Goal: Task Accomplishment & Management: Manage account settings

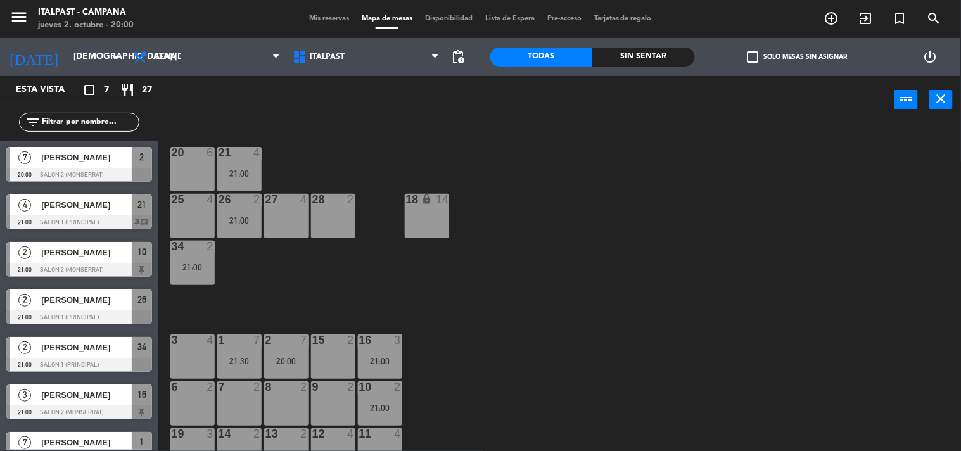
click at [106, 171] on div "7 [PERSON_NAME] 20:00 Salon 2 (Monserrat) 2" at bounding box center [79, 165] width 158 height 48
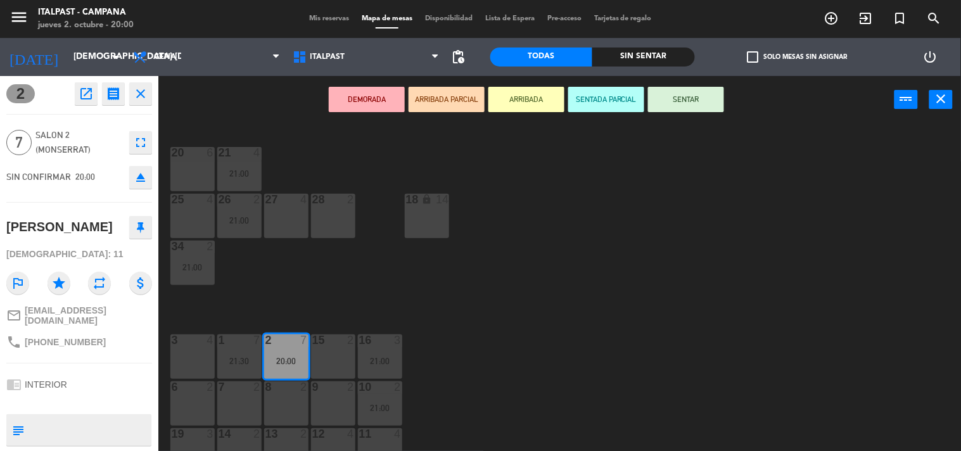
click at [537, 102] on button "ARRIBADA" at bounding box center [527, 99] width 76 height 25
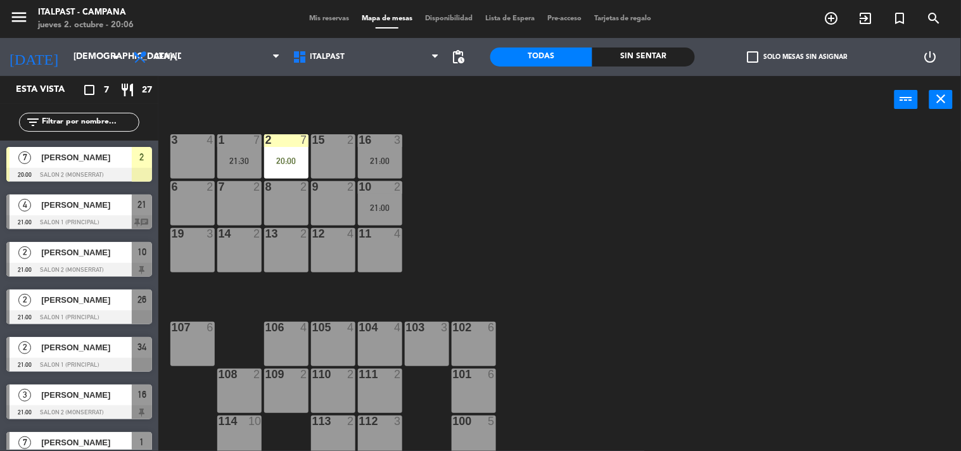
scroll to position [207, 0]
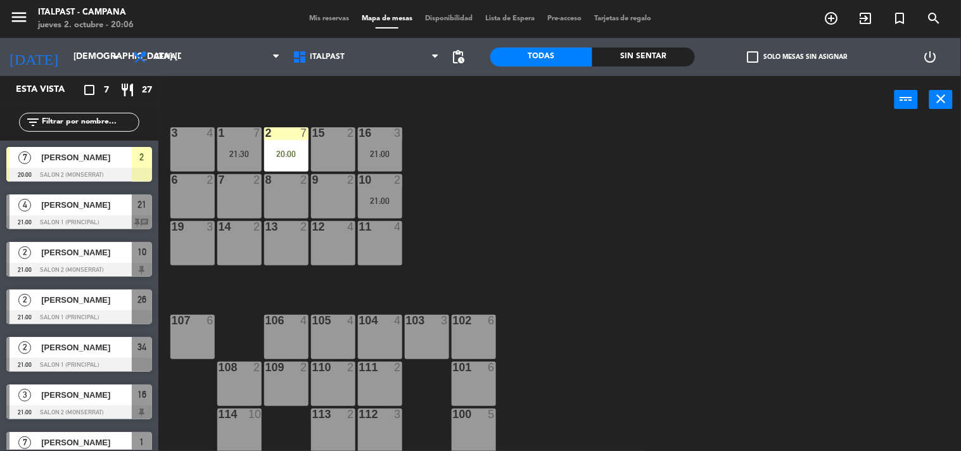
drag, startPoint x: 620, startPoint y: 246, endPoint x: 669, endPoint y: 333, distance: 100.2
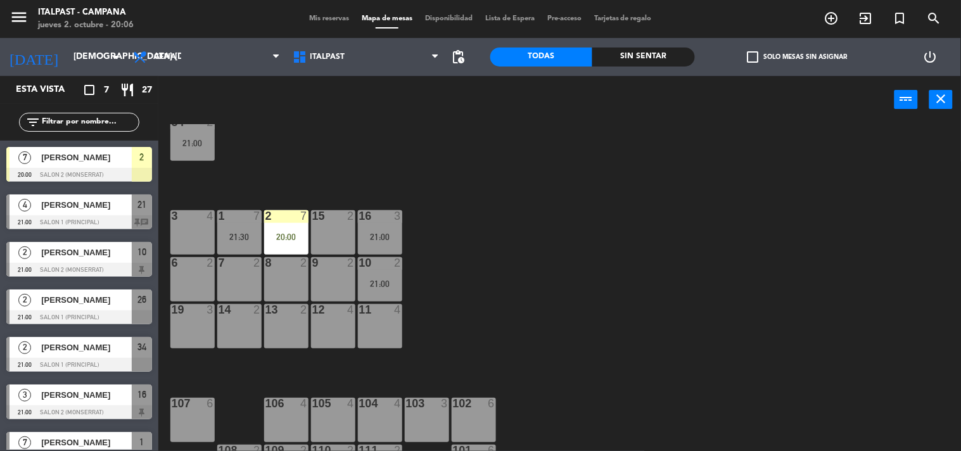
scroll to position [0, 0]
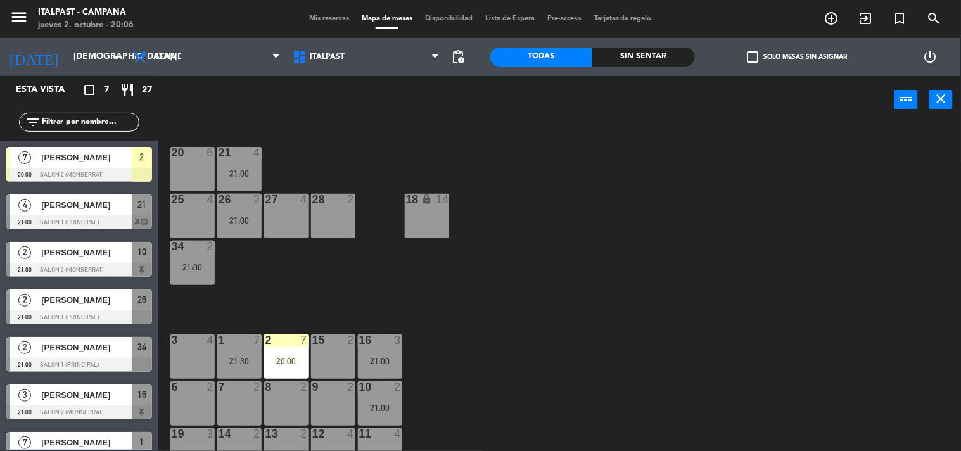
drag, startPoint x: 453, startPoint y: 255, endPoint x: 464, endPoint y: 197, distance: 59.4
click at [198, 361] on div "3 4" at bounding box center [192, 357] width 44 height 44
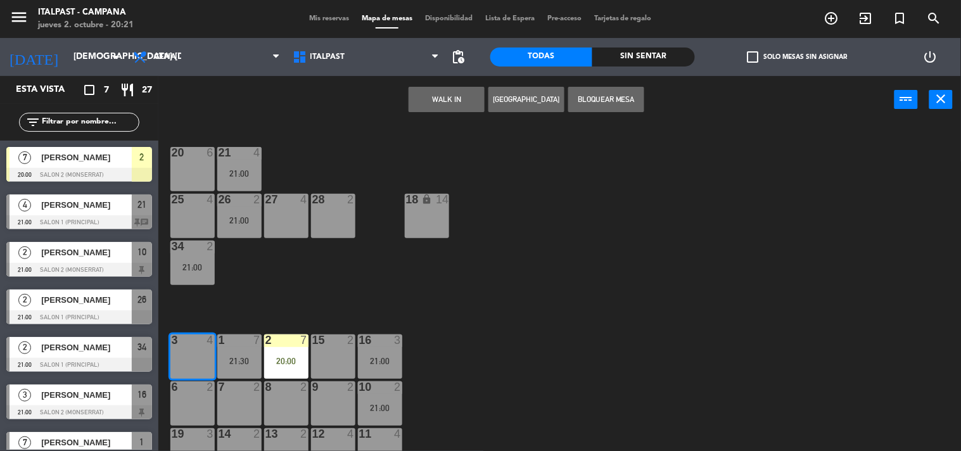
click at [541, 104] on button "[GEOGRAPHIC_DATA]" at bounding box center [527, 99] width 76 height 25
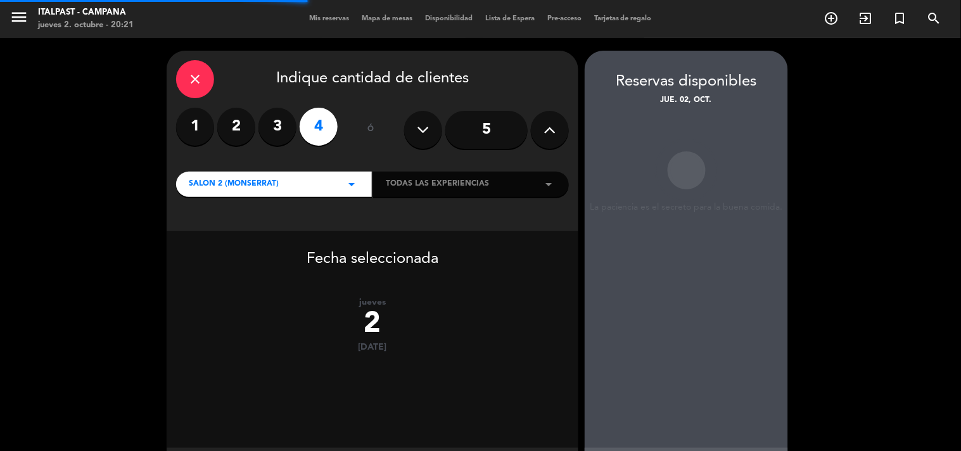
click at [235, 131] on label "2" at bounding box center [236, 127] width 38 height 38
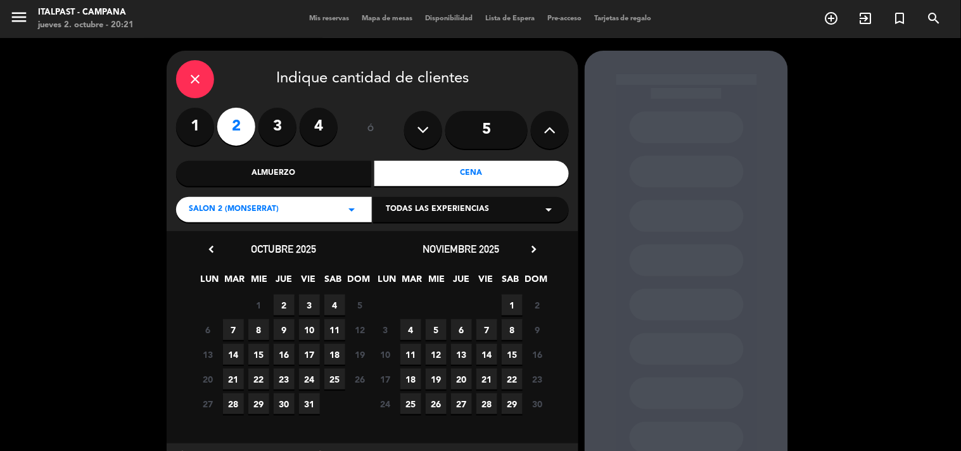
click at [286, 302] on span "2" at bounding box center [284, 305] width 21 height 21
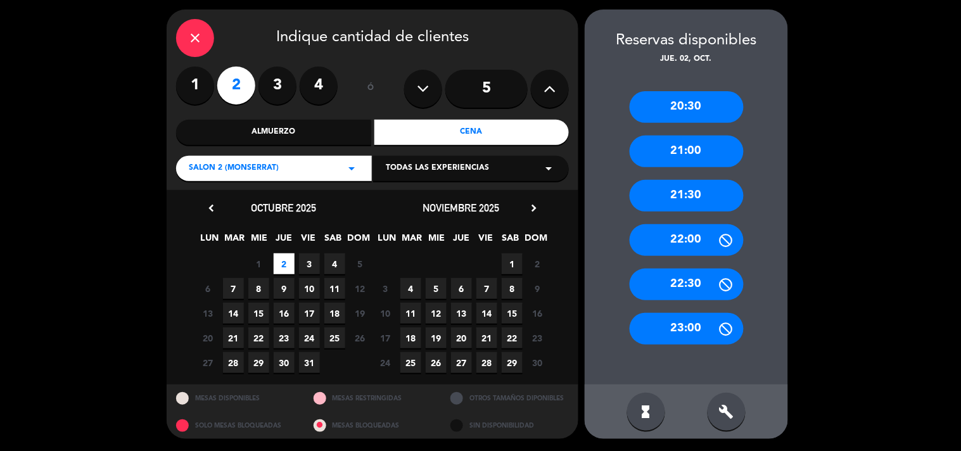
click at [684, 155] on div "21:00" at bounding box center [687, 152] width 114 height 32
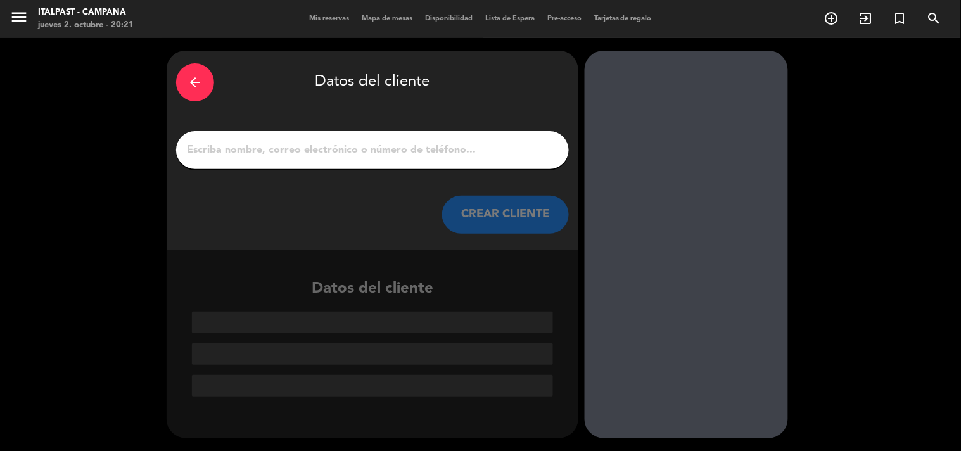
click at [494, 160] on div at bounding box center [372, 150] width 393 height 38
click at [478, 153] on input "1" at bounding box center [373, 150] width 374 height 18
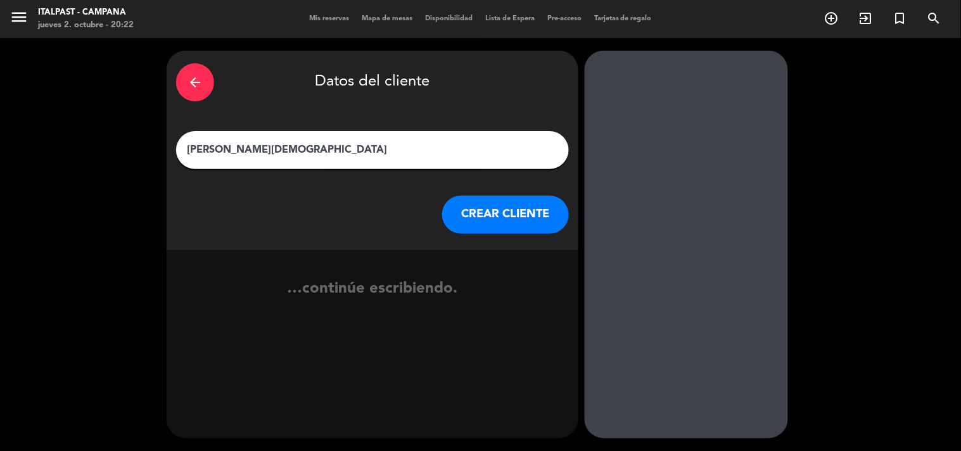
type input "[PERSON_NAME][DEMOGRAPHIC_DATA]"
click at [505, 217] on button "CREAR CLIENTE" at bounding box center [505, 215] width 127 height 38
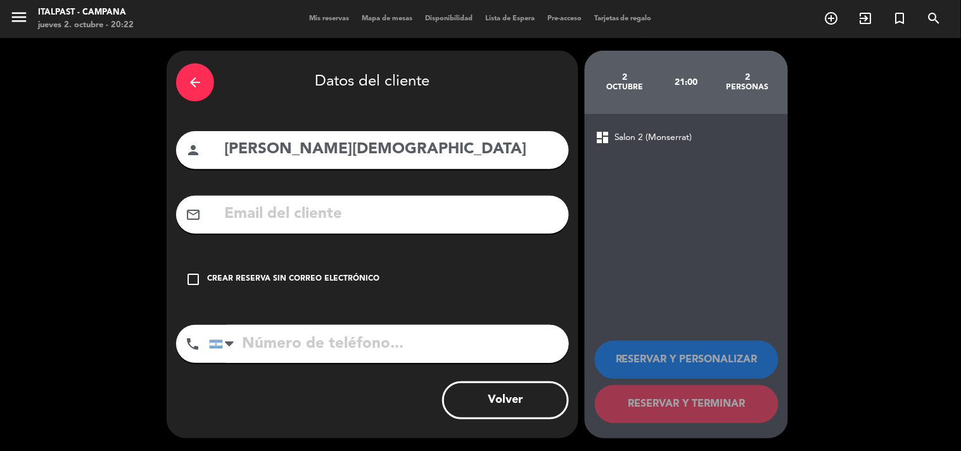
click at [322, 276] on div "Crear reserva sin correo electrónico" at bounding box center [293, 279] width 172 height 13
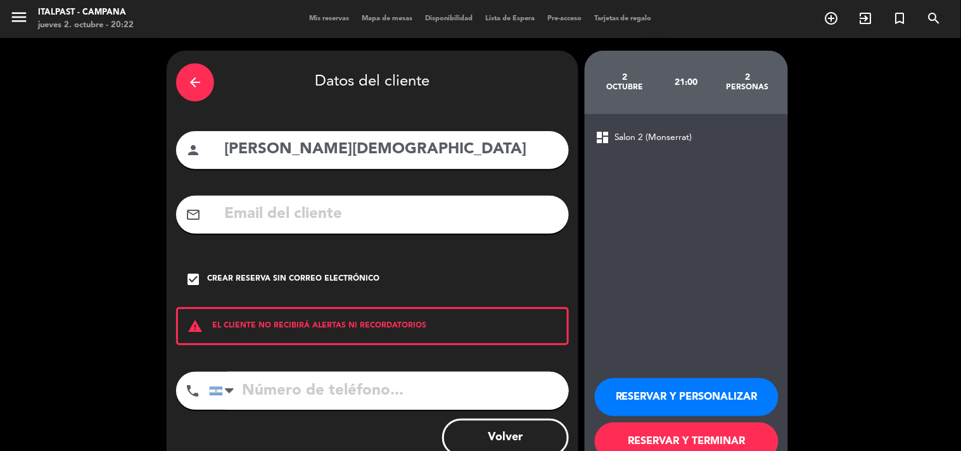
click at [648, 392] on button "RESERVAR Y PERSONALIZAR" at bounding box center [687, 397] width 184 height 38
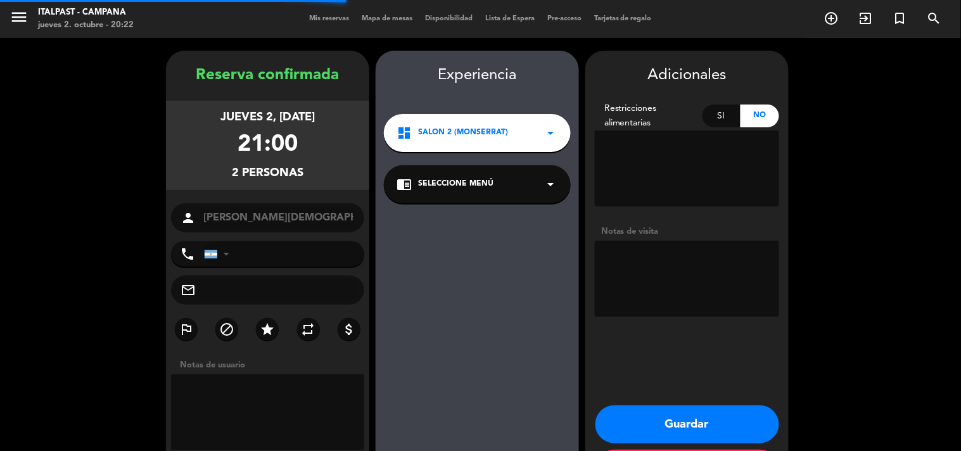
scroll to position [51, 0]
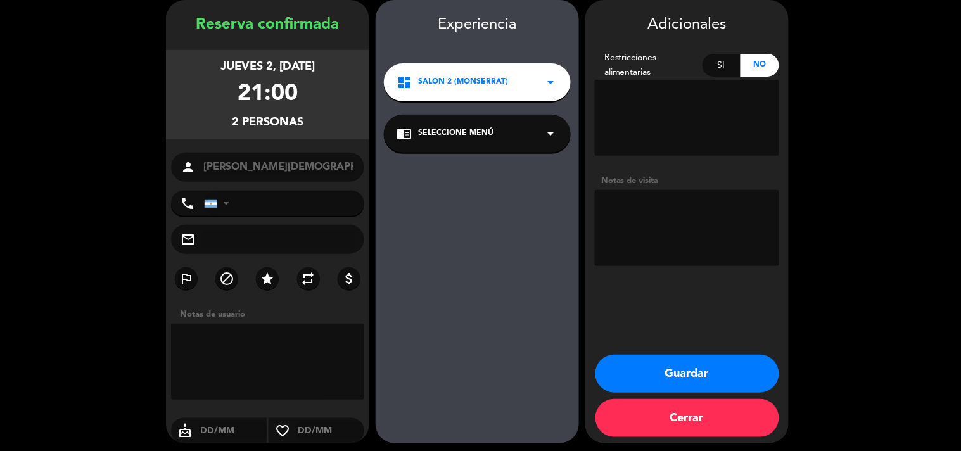
click at [655, 382] on button "Guardar" at bounding box center [688, 374] width 184 height 38
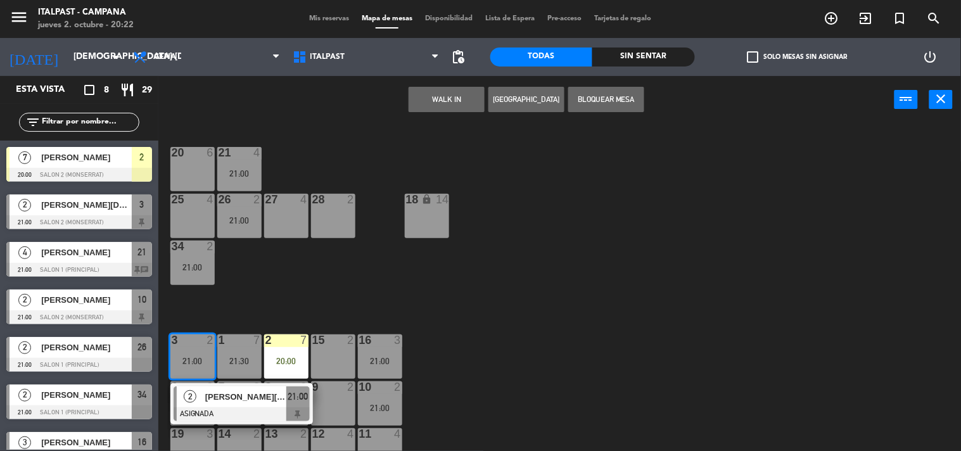
click at [492, 261] on div "20 6 21 4 21:00 25 4 26 2 21:00 27 4 28 2 18 lock 14 34 2 21:00 3 2 21:00 2 [PE…" at bounding box center [565, 288] width 794 height 328
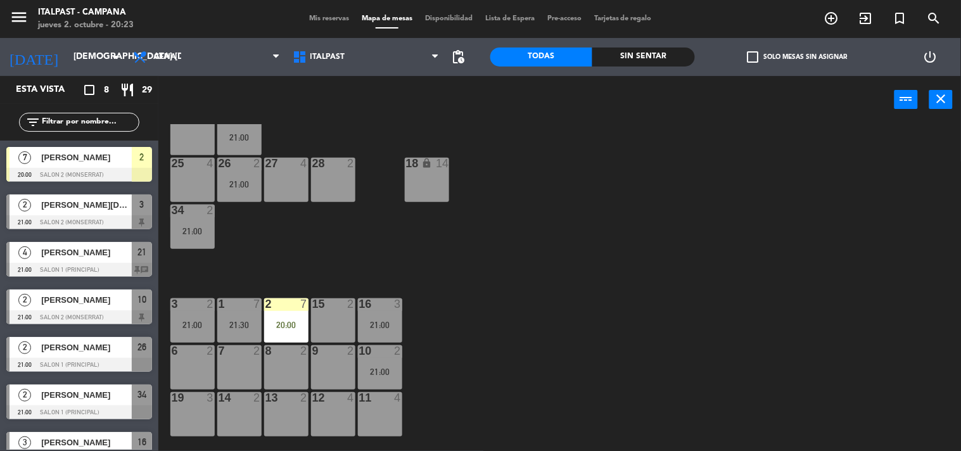
scroll to position [66, 0]
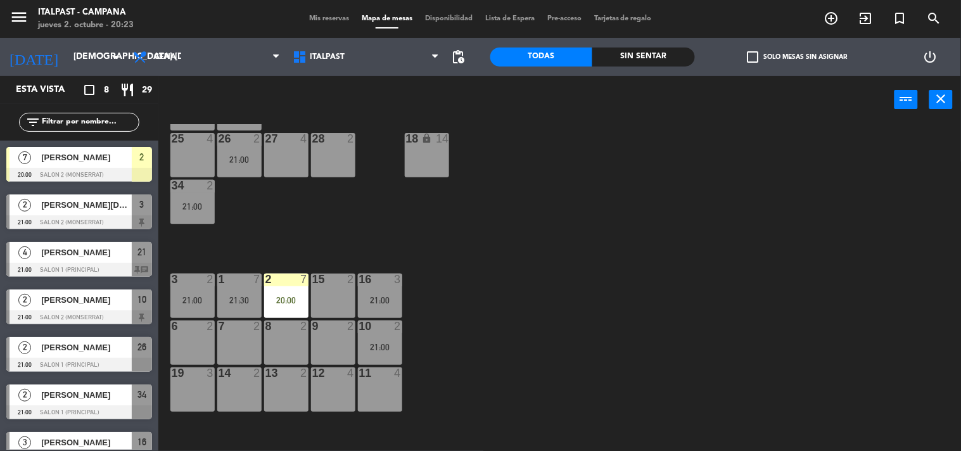
drag, startPoint x: 570, startPoint y: 251, endPoint x: 586, endPoint y: 283, distance: 35.7
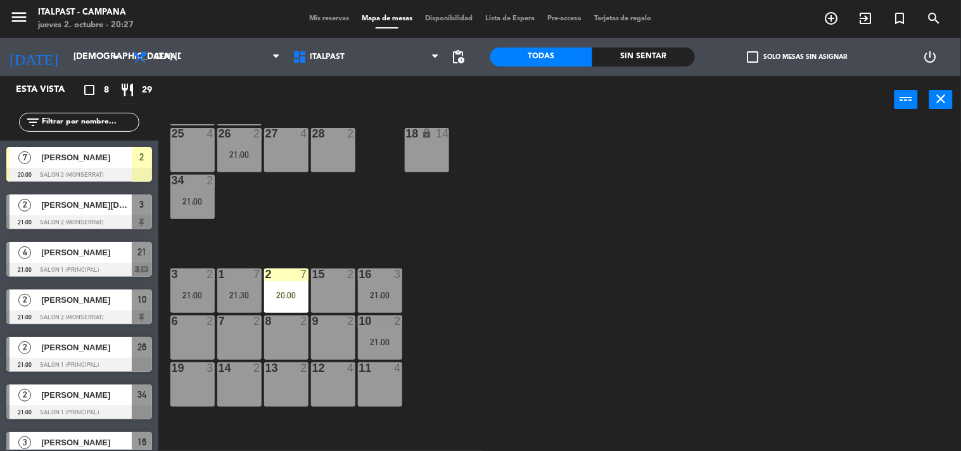
click at [91, 122] on input "text" at bounding box center [90, 122] width 98 height 14
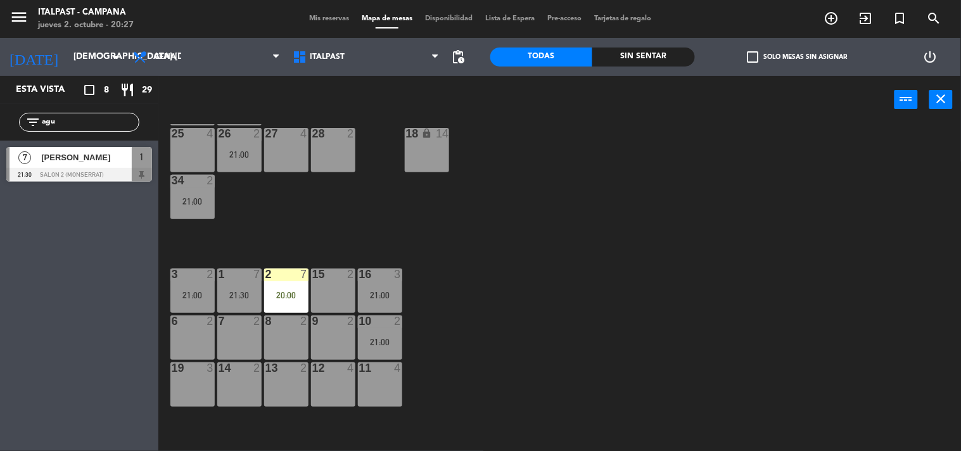
type input "agu"
click at [67, 248] on div "Esta vista crop_square 8 restaurant 29 filter_list agu 7 [PERSON_NAME] 21:30 Sa…" at bounding box center [79, 263] width 158 height 375
click at [83, 162] on span "[PERSON_NAME]" at bounding box center [86, 157] width 91 height 13
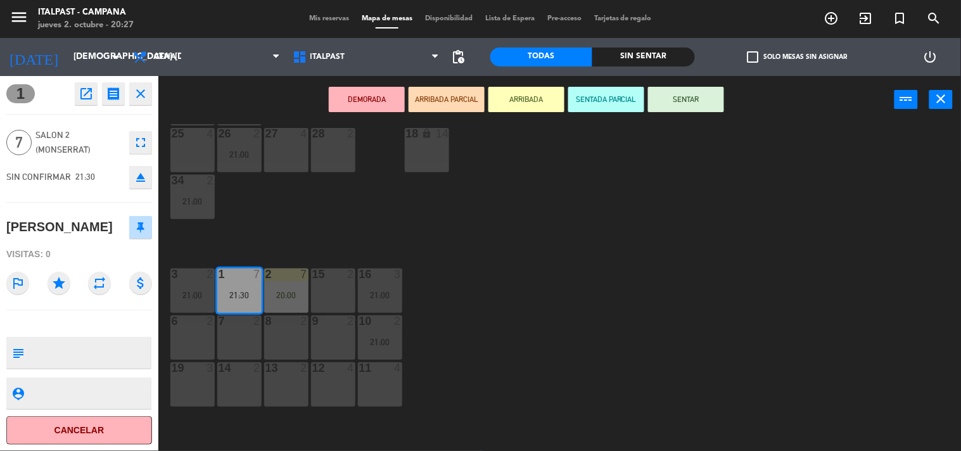
click at [543, 100] on button "ARRIBADA" at bounding box center [527, 99] width 76 height 25
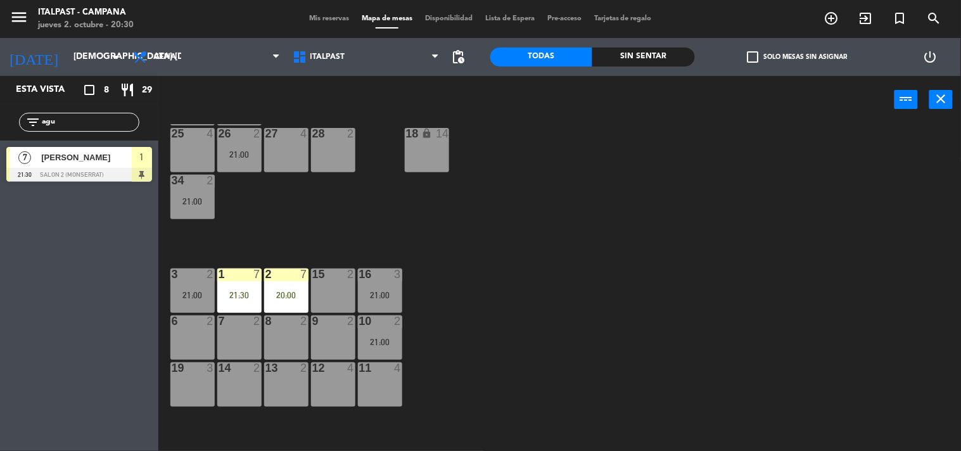
click at [59, 124] on input "agu" at bounding box center [90, 122] width 98 height 14
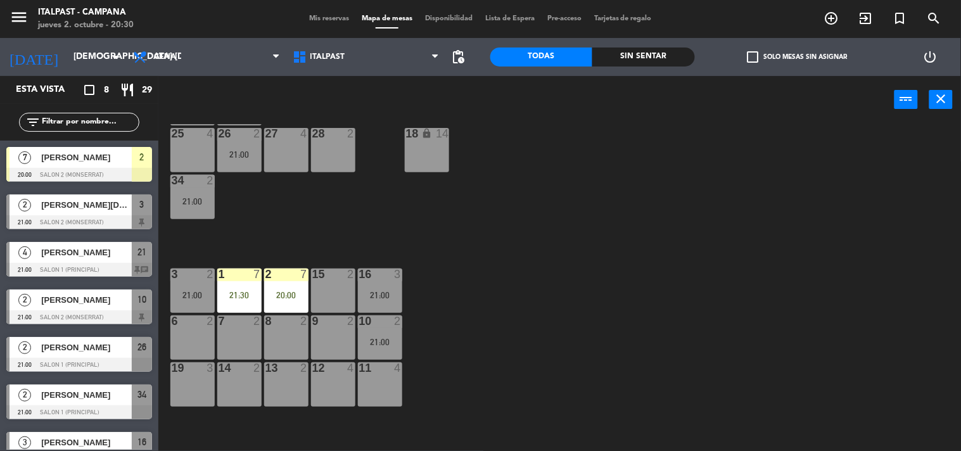
click at [409, 206] on div "20 6 21 4 21:00 25 4 26 2 21:00 27 4 28 2 18 lock 14 34 2 21:00 3 2 21:00 1 7 2…" at bounding box center [565, 288] width 794 height 328
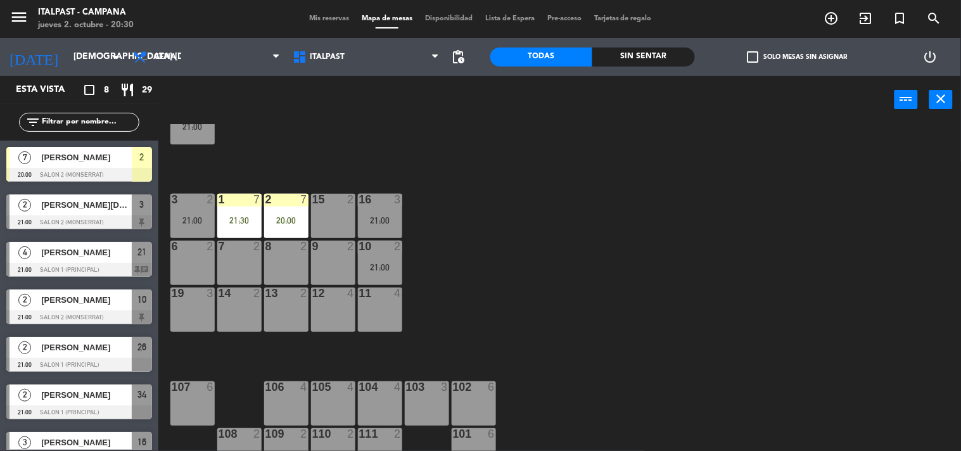
scroll to position [0, 0]
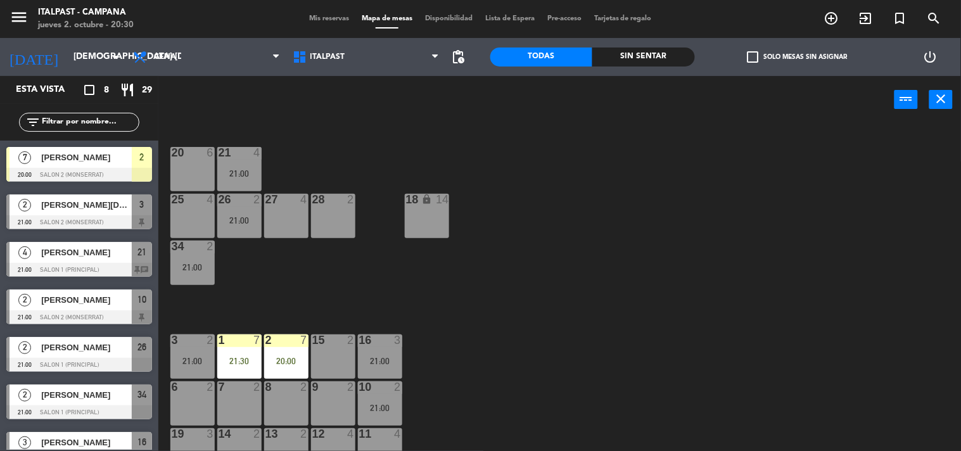
click at [511, 155] on div "20 6 21 4 21:00 25 4 26 2 21:00 27 4 28 2 18 lock 14 34 2 21:00 3 2 21:00 1 7 2…" at bounding box center [565, 288] width 794 height 328
click at [604, 219] on div "20 6 21 4 21:00 25 4 26 2 21:00 27 4 28 2 18 lock 14 34 2 21:00 3 2 21:00 1 7 2…" at bounding box center [565, 288] width 794 height 328
drag, startPoint x: 413, startPoint y: 147, endPoint x: 312, endPoint y: 137, distance: 101.9
click at [312, 137] on div "20 6 21 4 21:00 25 4 26 2 21:00 27 4 28 2 18 lock 14 34 2 21:00 3 2 21:00 1 7 2…" at bounding box center [565, 288] width 794 height 328
click at [479, 147] on div "20 6 21 4 21:00 25 4 26 2 21:00 27 4 28 2 18 lock 14 34 2 21:00 3 2 21:00 1 7 2…" at bounding box center [565, 288] width 794 height 328
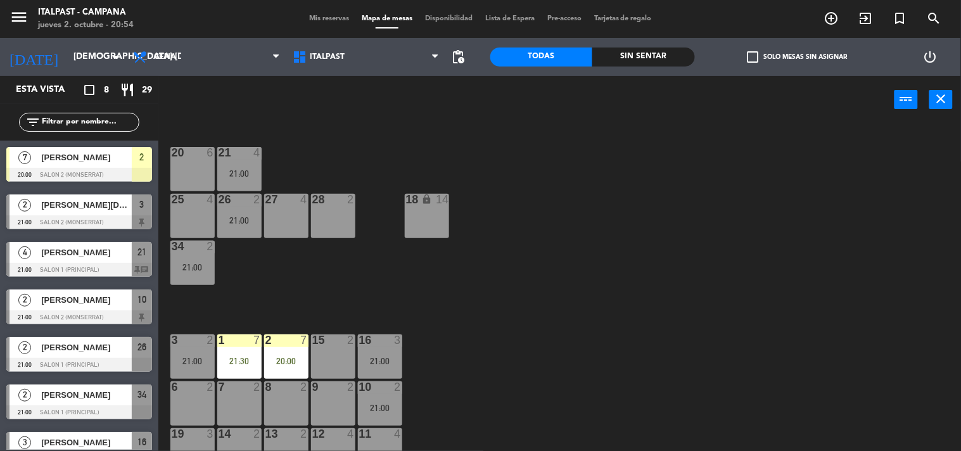
click at [91, 122] on input "text" at bounding box center [90, 122] width 98 height 14
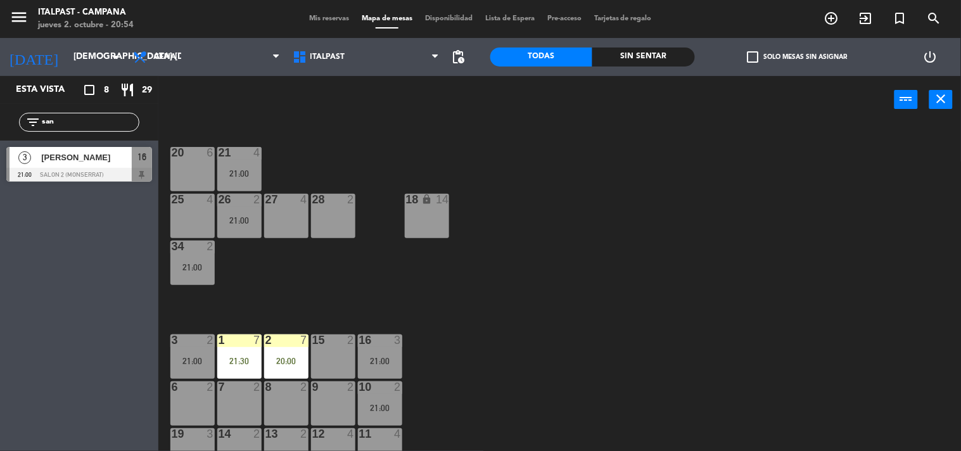
type input "san"
click at [74, 238] on div "Esta vista crop_square 8 restaurant 29 filter_list san 3 [PERSON_NAME] 21:00 Sa…" at bounding box center [79, 263] width 158 height 375
click at [87, 165] on div "3 [PERSON_NAME] 21:00 Salon 2 (Monserrat) 16 3 [PERSON_NAME] 21:00 Salon 2 (Mon…" at bounding box center [79, 166] width 158 height 51
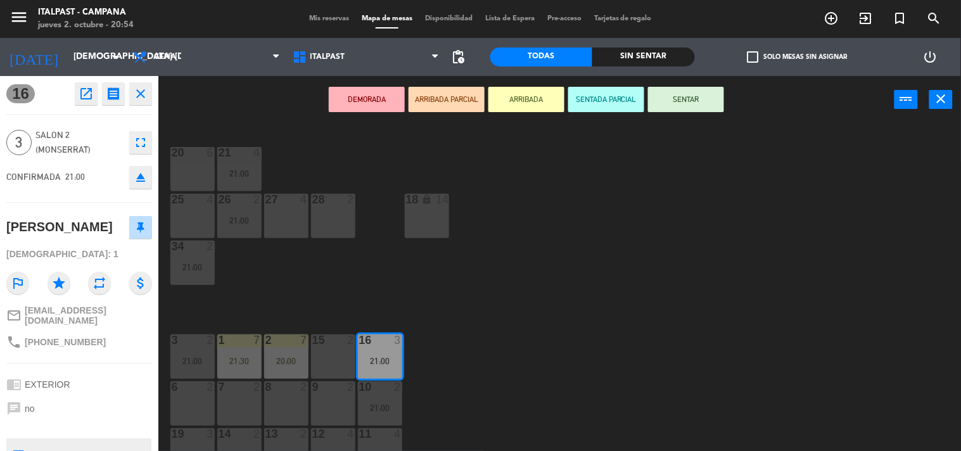
click at [521, 105] on button "ARRIBADA" at bounding box center [527, 99] width 76 height 25
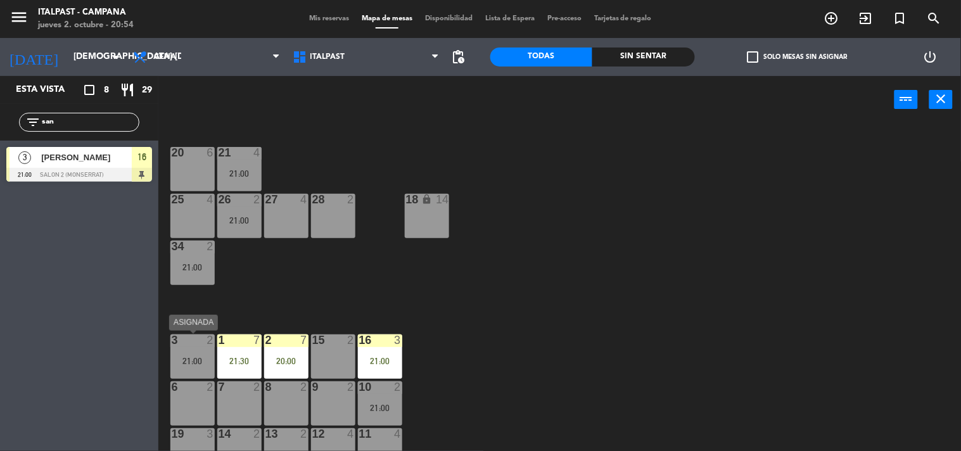
click at [187, 357] on div "21:00" at bounding box center [192, 361] width 44 height 9
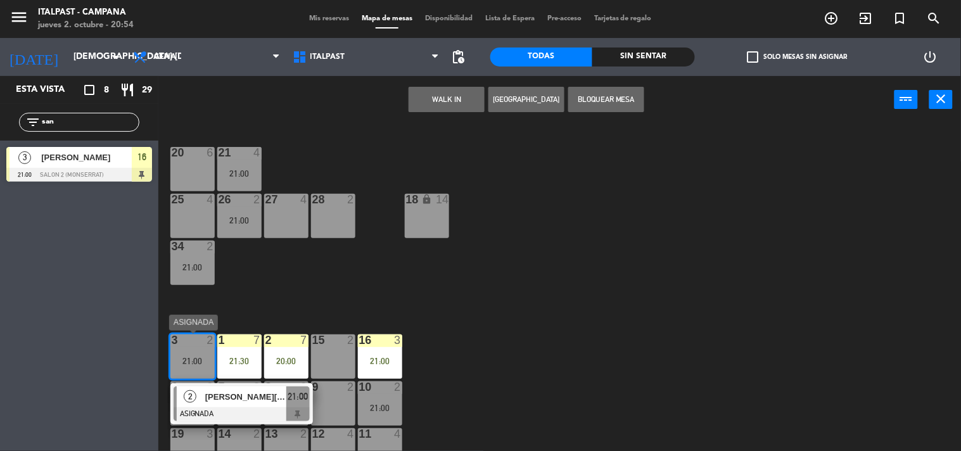
click at [214, 400] on span "[PERSON_NAME][DEMOGRAPHIC_DATA]" at bounding box center [245, 396] width 81 height 13
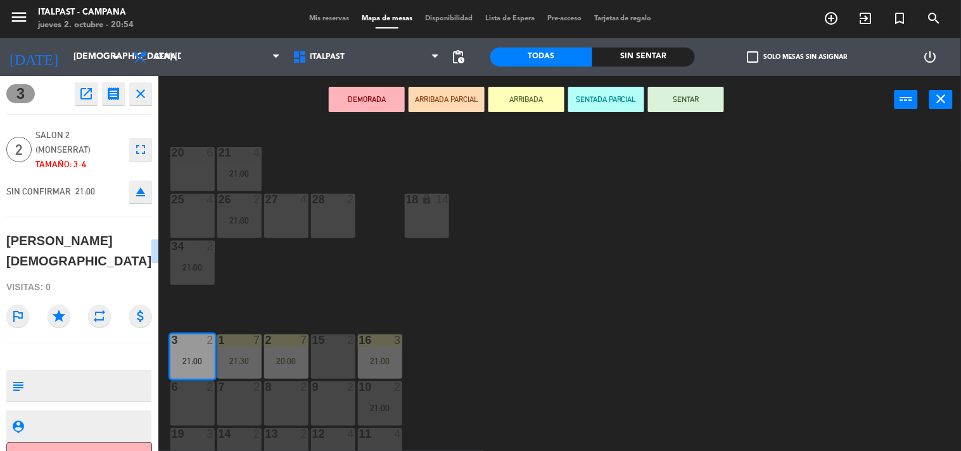
click at [579, 343] on div "20 6 21 4 21:00 25 4 26 2 21:00 27 4 28 2 18 lock 14 34 2 21:00 3 2 21:00 1 7 2…" at bounding box center [565, 288] width 794 height 328
